Goal: Information Seeking & Learning: Learn about a topic

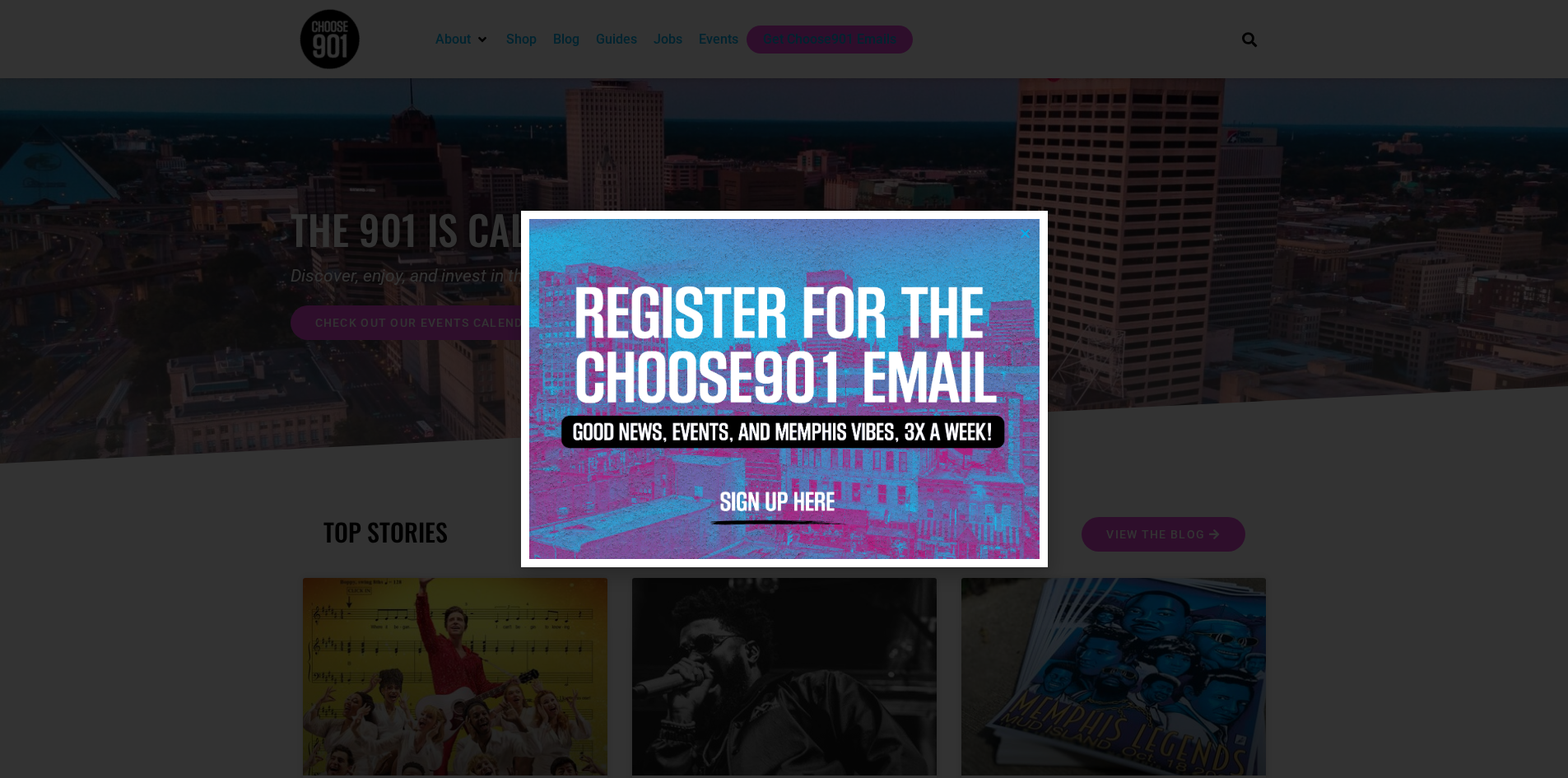
click at [1029, 228] on icon "Close" at bounding box center [1025, 233] width 13 height 13
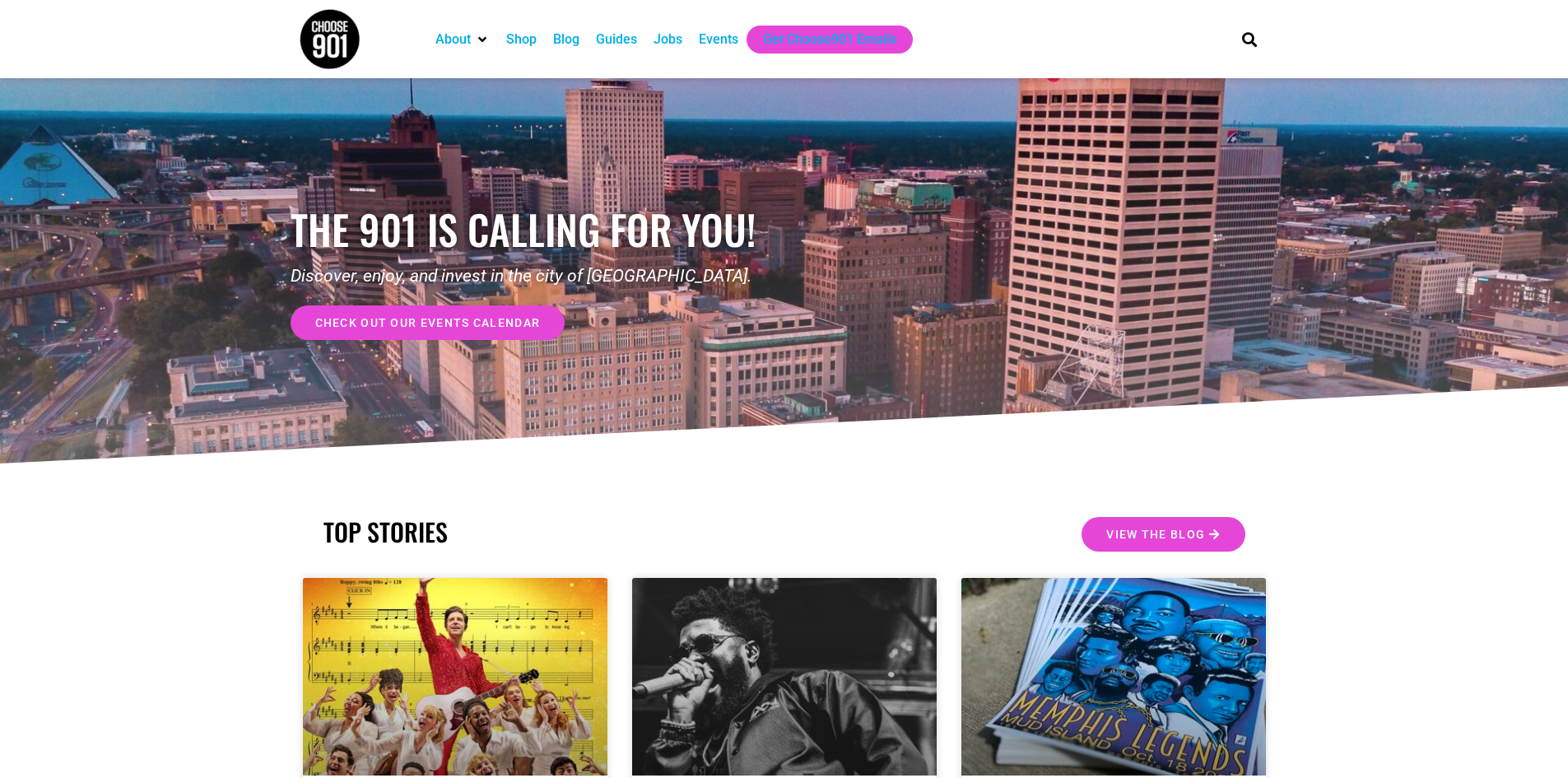
click at [721, 35] on div "Events" at bounding box center [718, 40] width 40 height 19
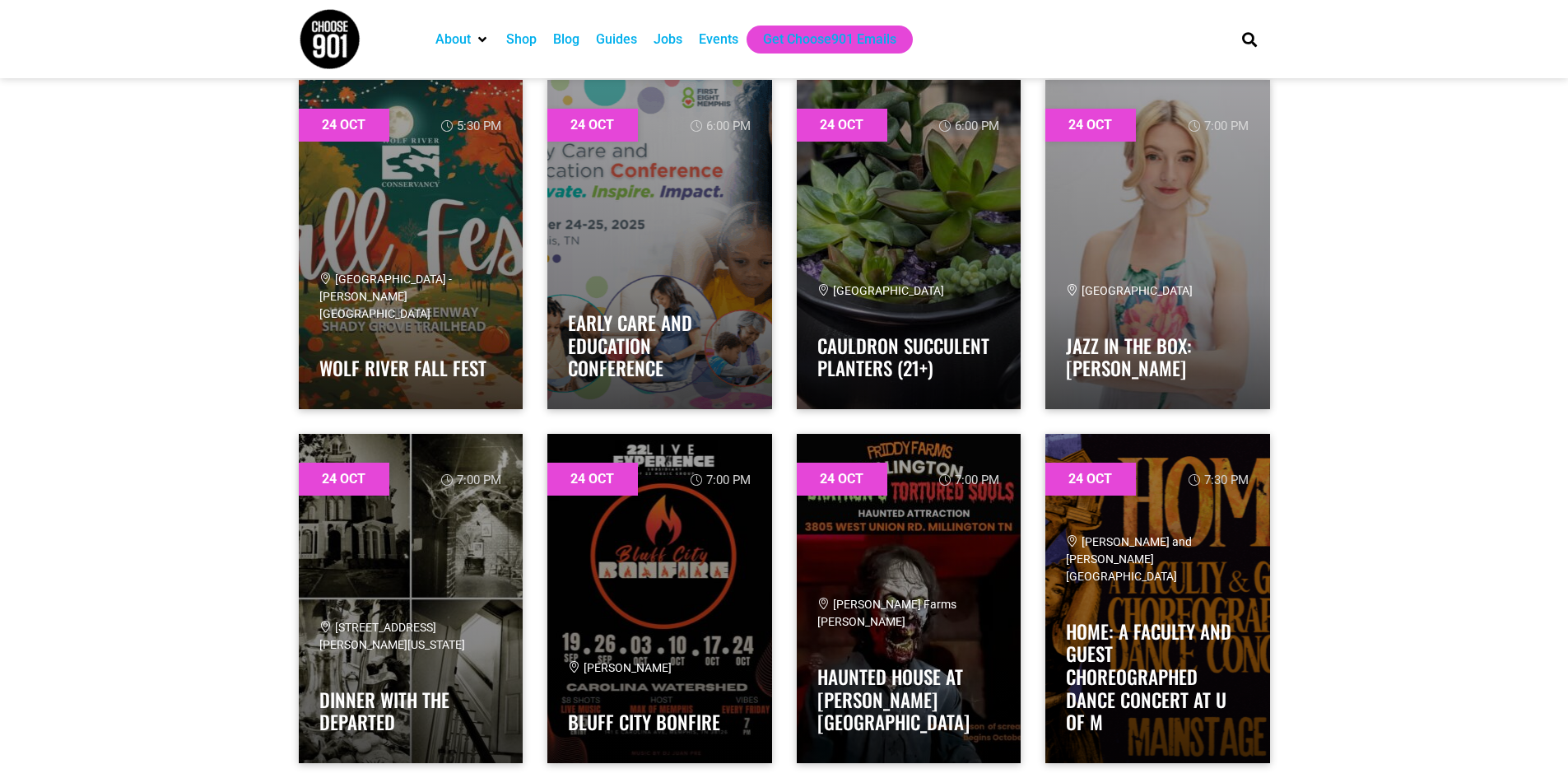
scroll to position [31159, 0]
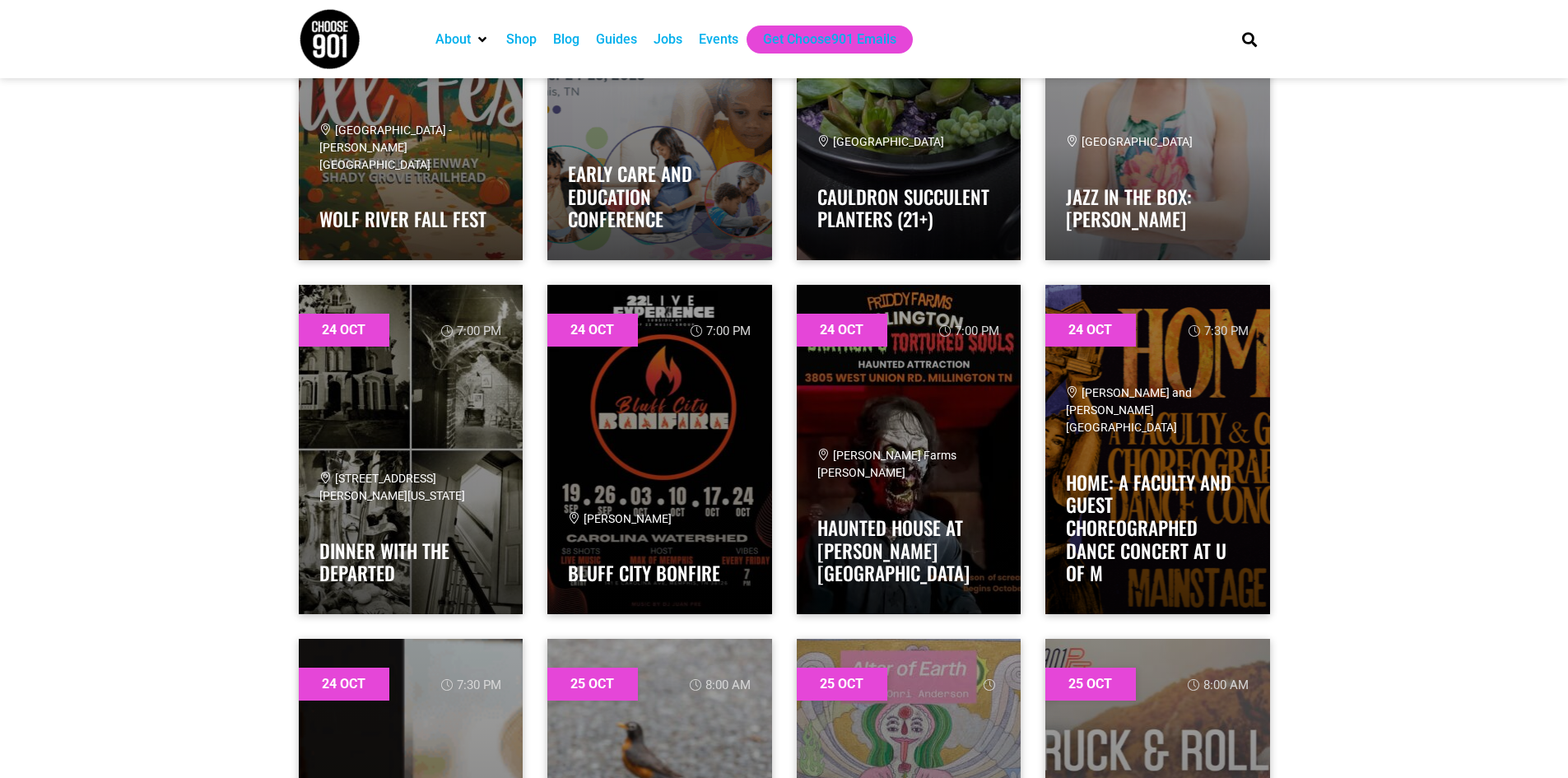
drag, startPoint x: 1577, startPoint y: 537, endPoint x: 1540, endPoint y: 585, distance: 60.6
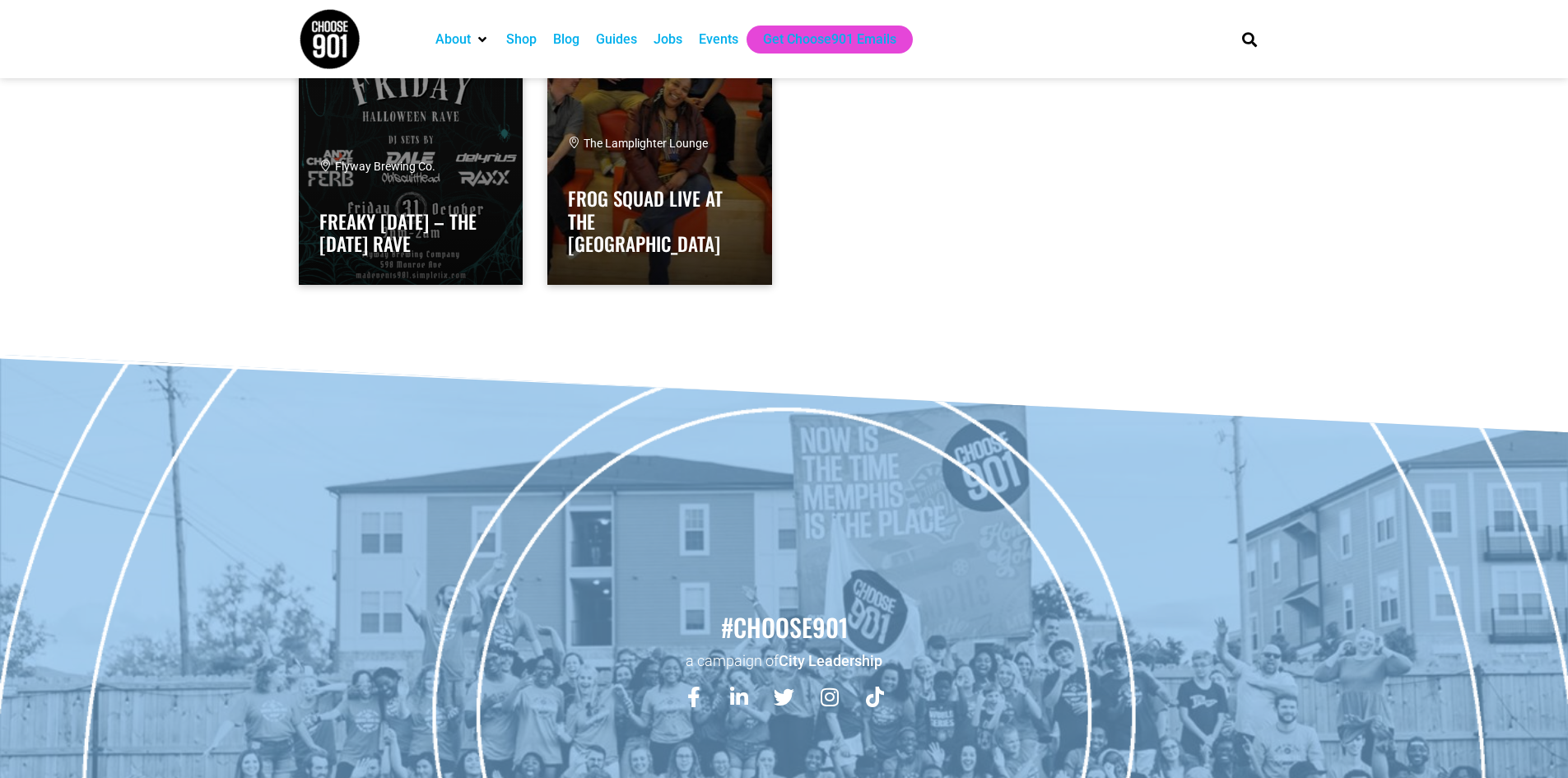
scroll to position [43979, 0]
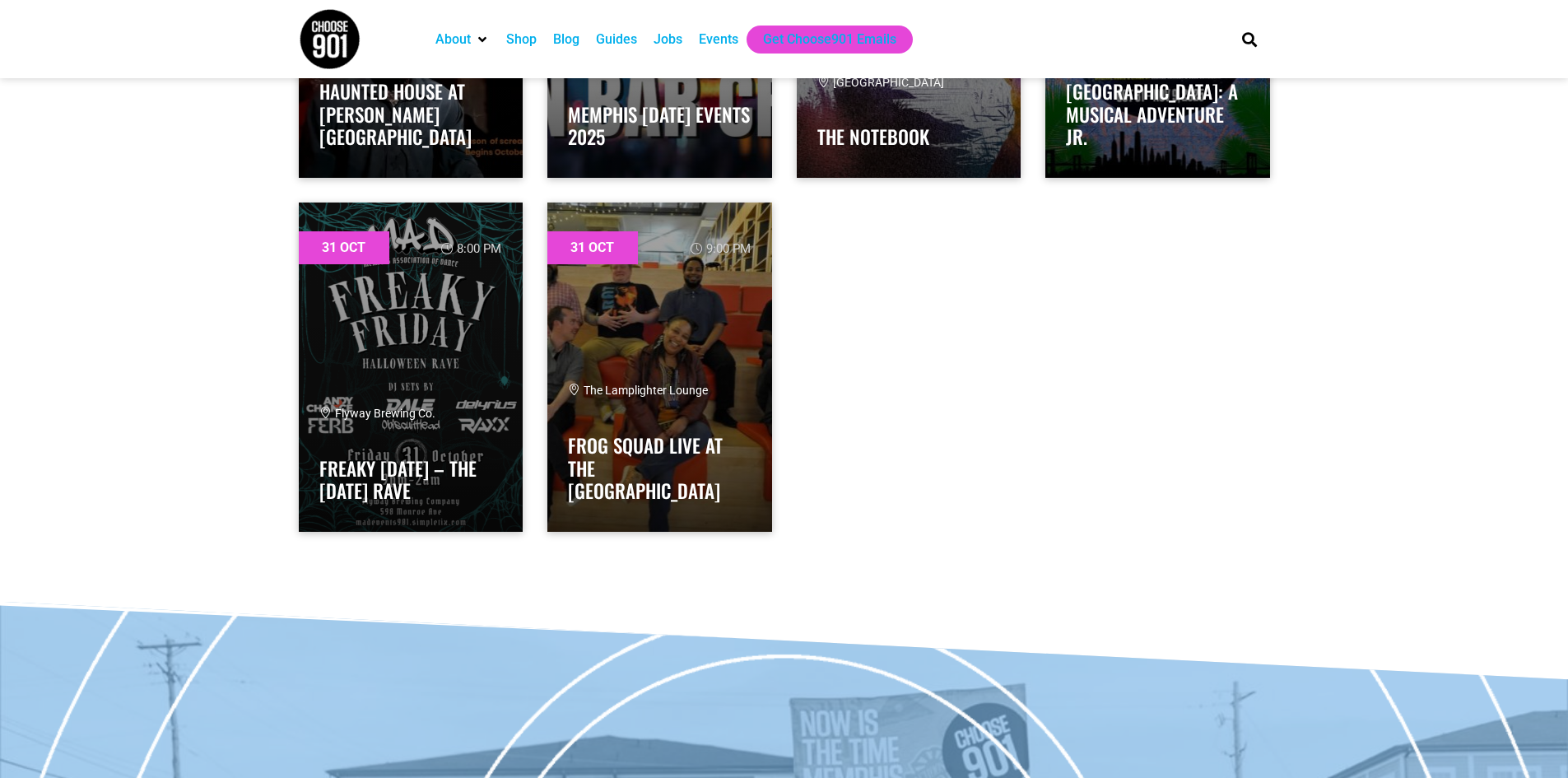
click at [1269, 31] on div "Search" at bounding box center [1246, 39] width 49 height 78
click at [1262, 33] on icon "Search" at bounding box center [1249, 39] width 27 height 27
click at [1089, 101] on input "Search" at bounding box center [1141, 98] width 192 height 19
type input "[GEOGRAPHIC_DATA] u of m"
click at [1150, 97] on input "[GEOGRAPHIC_DATA] u of m" at bounding box center [1141, 98] width 192 height 19
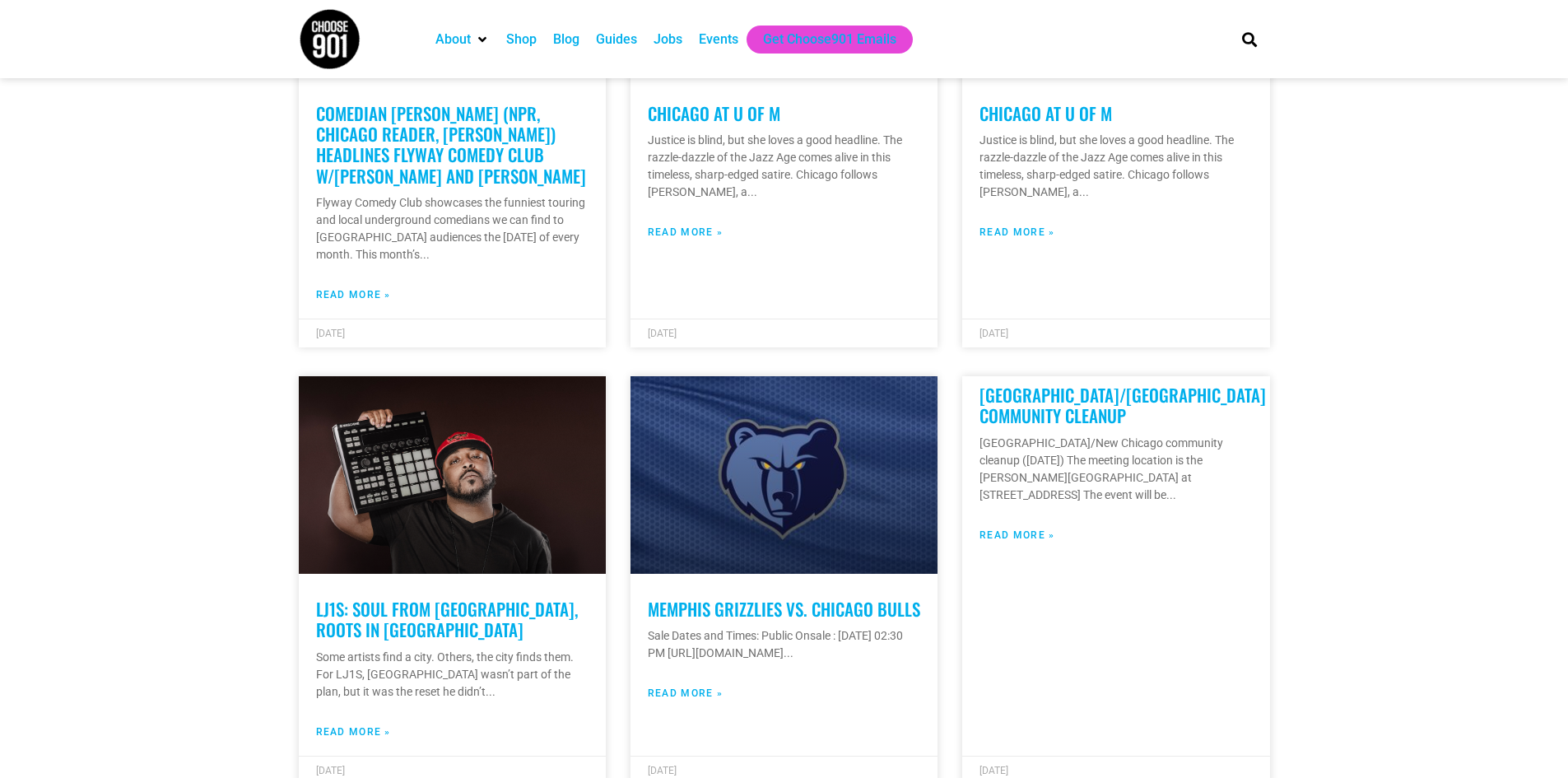
scroll to position [247, 0]
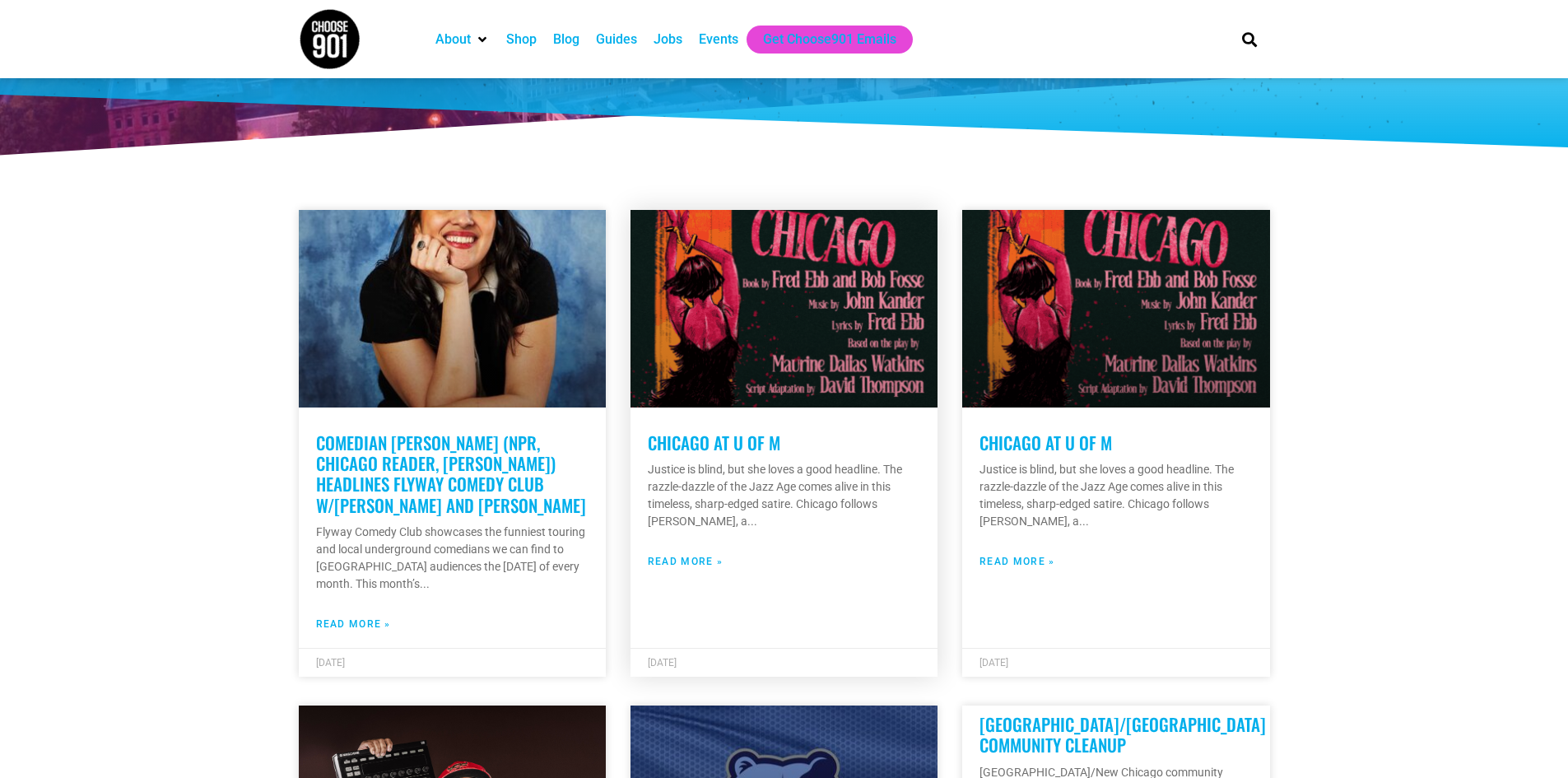
click at [738, 344] on link at bounding box center [784, 309] width 307 height 198
click at [1105, 325] on link at bounding box center [1116, 309] width 307 height 198
